Goal: Information Seeking & Learning: Learn about a topic

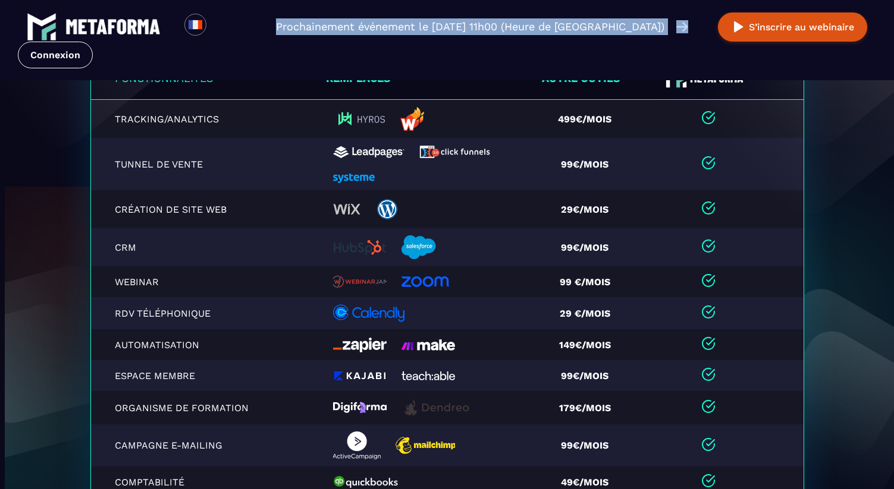
scroll to position [2459, 0]
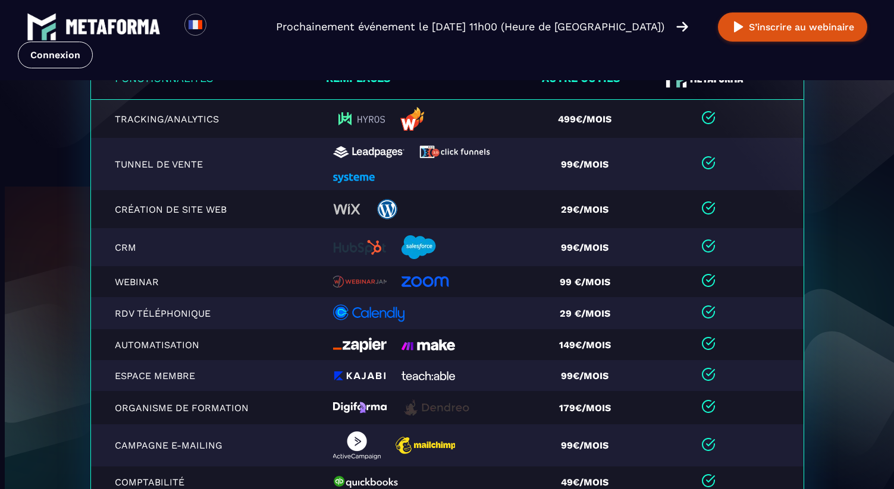
click at [154, 281] on p "Webinar" at bounding box center [182, 282] width 134 height 11
copy p "Webinar"
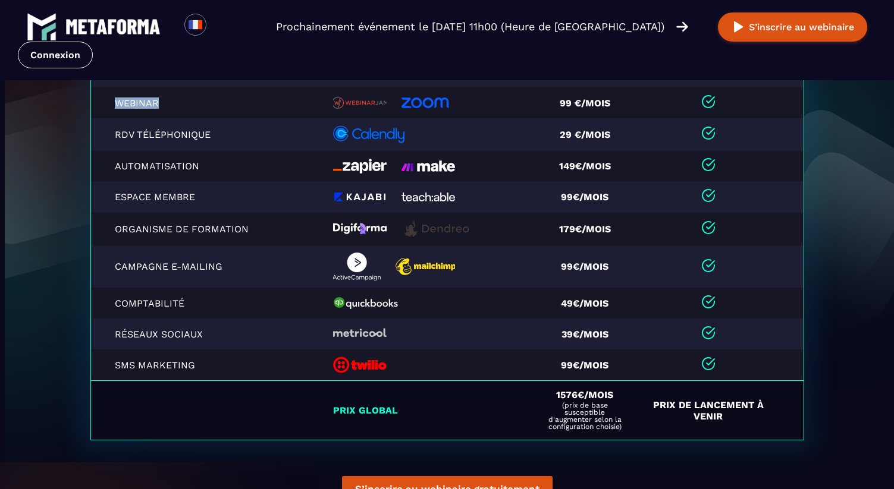
scroll to position [2663, 0]
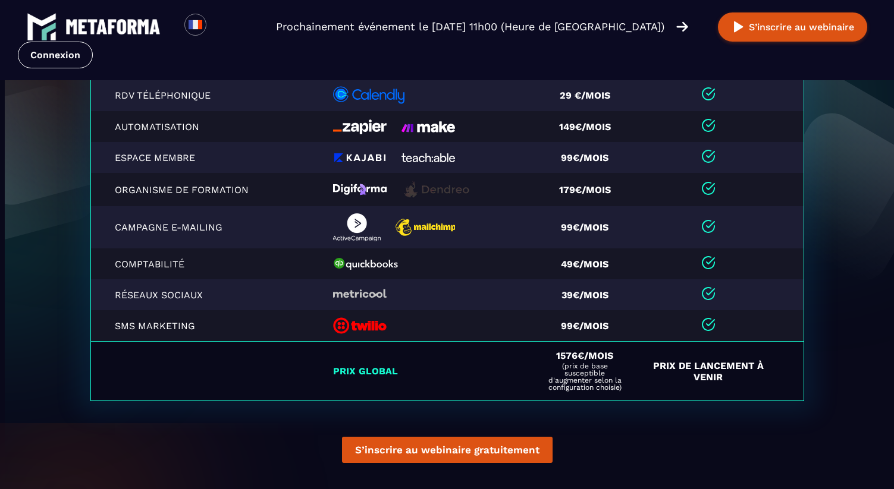
click at [165, 262] on p "Comptabilité" at bounding box center [182, 264] width 134 height 11
copy p "Comptabilité"
click at [137, 294] on p "Réseaux Sociaux" at bounding box center [182, 295] width 134 height 11
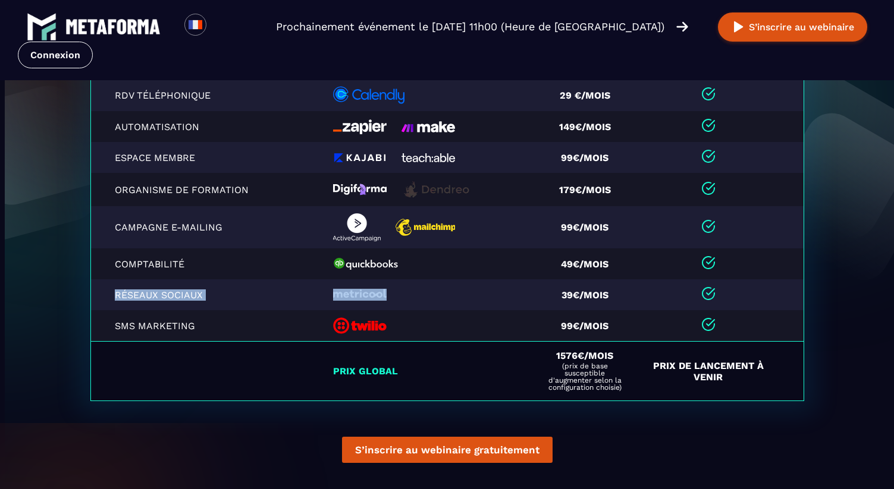
click at [137, 294] on p "Réseaux Sociaux" at bounding box center [182, 295] width 134 height 11
copy p "Réseaux Sociaux"
